Goal: Check status

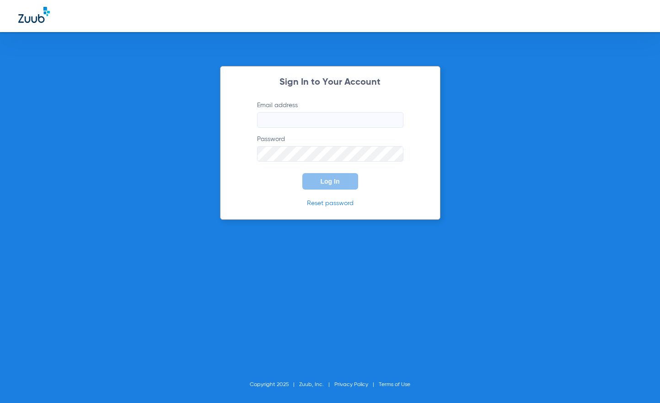
click at [315, 120] on input "Email address" at bounding box center [330, 120] width 146 height 16
click at [366, 124] on input "Email address" at bounding box center [330, 120] width 146 height 16
type input "d"
type input "[EMAIL_ADDRESS][DOMAIN_NAME]"
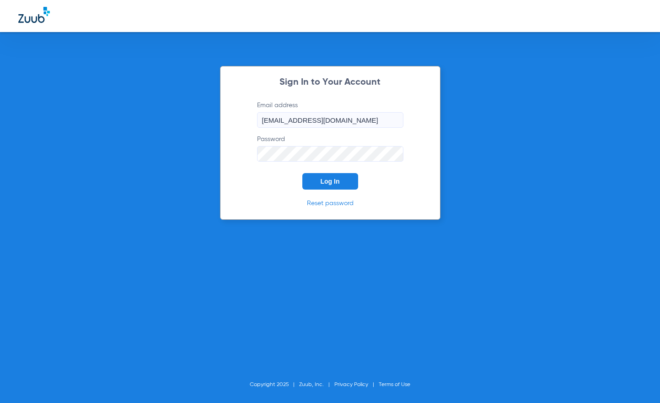
click at [335, 174] on button "Log In" at bounding box center [331, 181] width 56 height 16
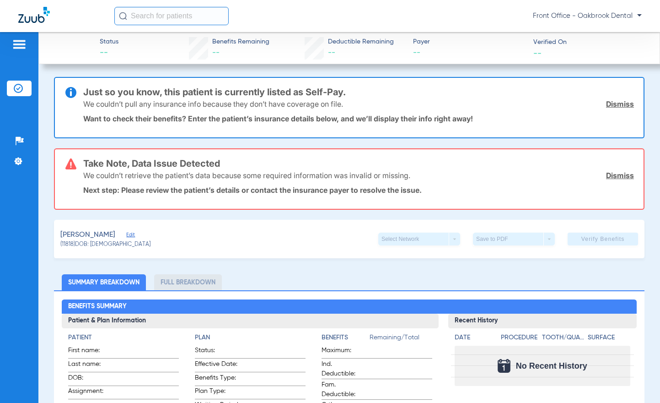
click at [247, 232] on div "[PERSON_NAME] (11818) DOB: [DEMOGRAPHIC_DATA] Select Network arrow_drop_down Sa…" at bounding box center [349, 239] width 591 height 38
click at [615, 177] on link "Dismiss" at bounding box center [620, 175] width 28 height 9
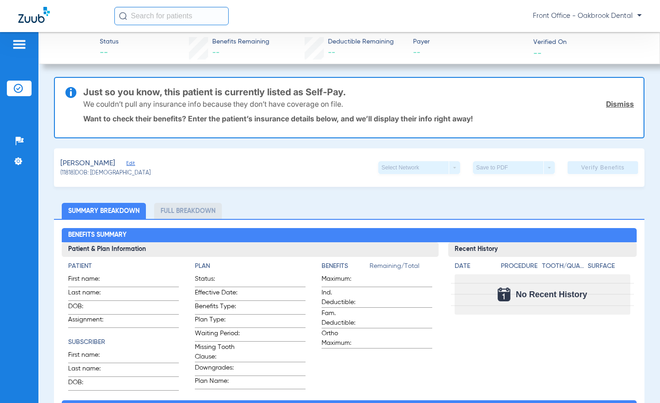
click at [612, 109] on div "We couldn’t pull any insurance info because they don’t have coverage on file. D…" at bounding box center [358, 104] width 551 height 24
click at [612, 104] on link "Dismiss" at bounding box center [620, 103] width 28 height 9
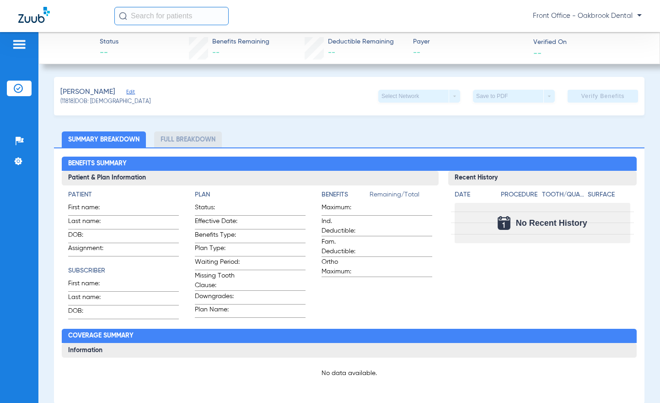
click at [394, 290] on app-benefits-information "Benefits Remaining/Total Maximum: Ind. Deductible: Fam. Deductible: Ortho Maxim…" at bounding box center [377, 254] width 111 height 129
